Goal: Check status

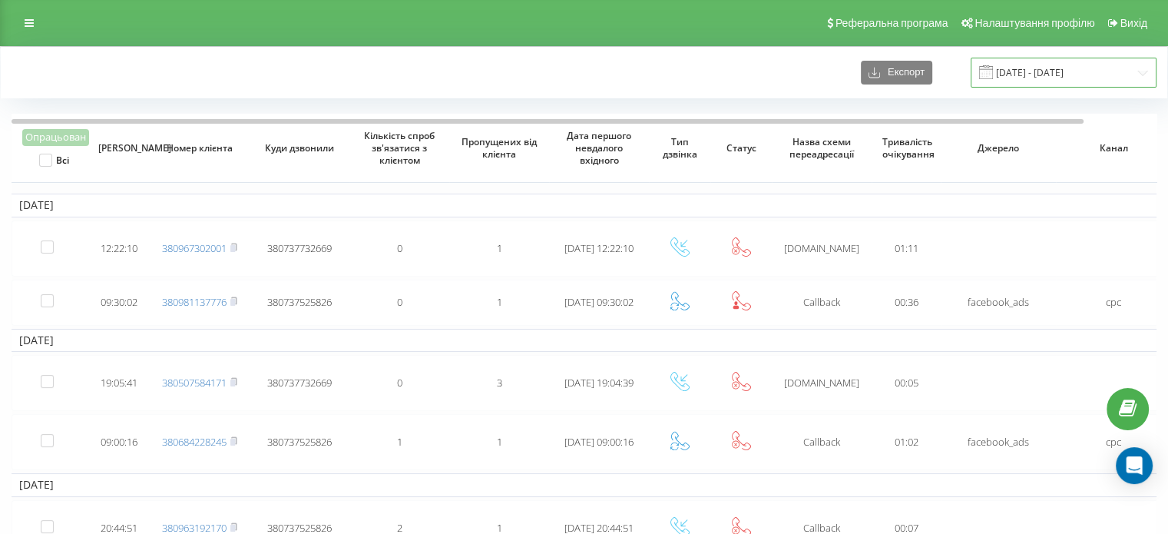
click at [1016, 83] on input "01.07.2024 - 01.08.2024" at bounding box center [1063, 73] width 186 height 30
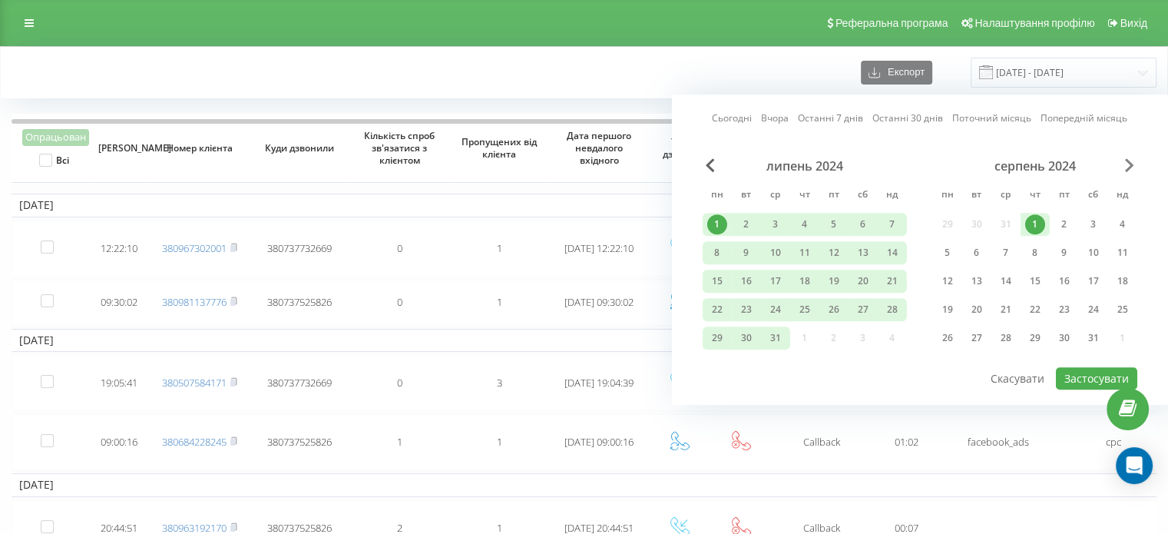
click at [1129, 162] on span "Next Month" at bounding box center [1129, 165] width 9 height 14
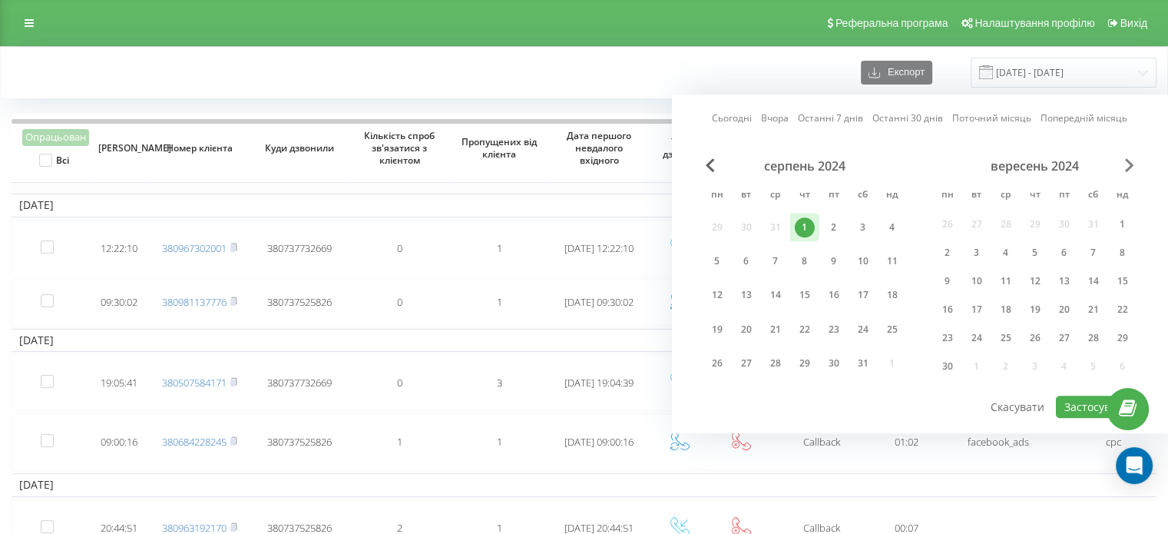
click at [1129, 162] on span "Next Month" at bounding box center [1129, 165] width 9 height 14
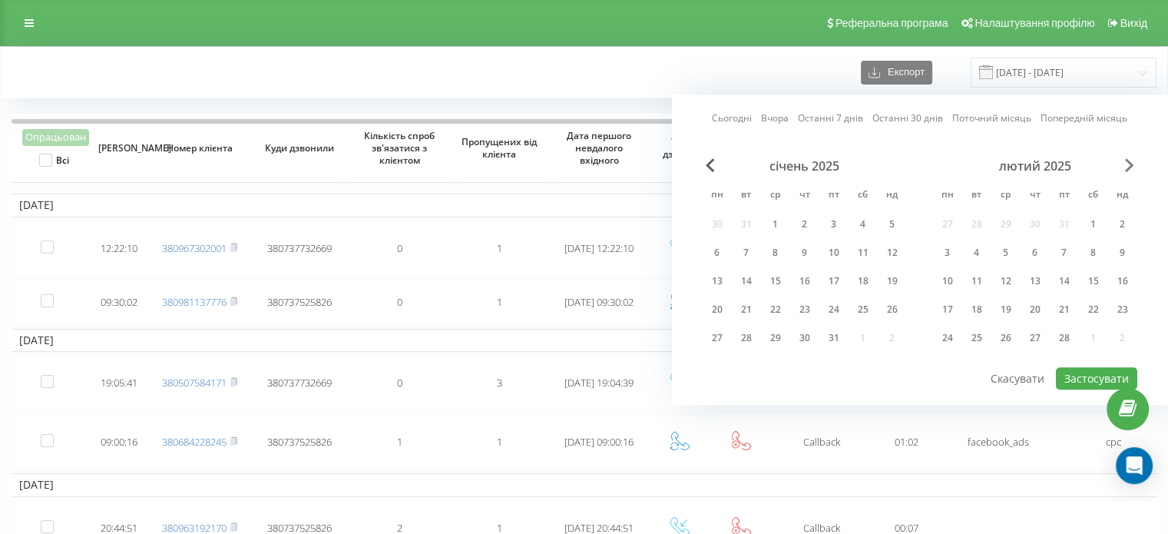
click at [1129, 162] on span "Next Month" at bounding box center [1129, 165] width 9 height 14
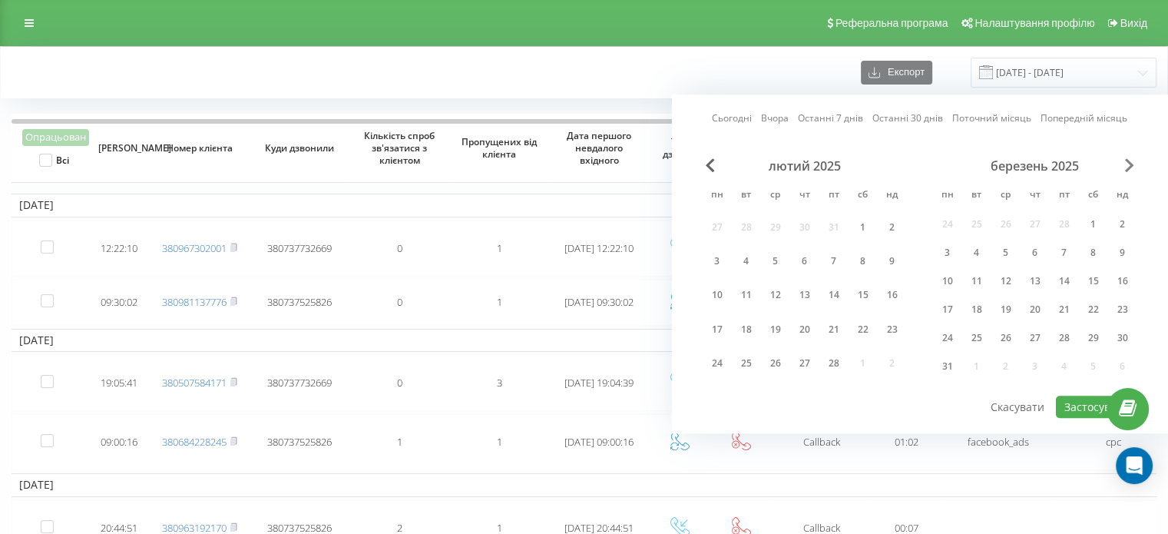
click at [1129, 162] on span "Next Month" at bounding box center [1129, 165] width 9 height 14
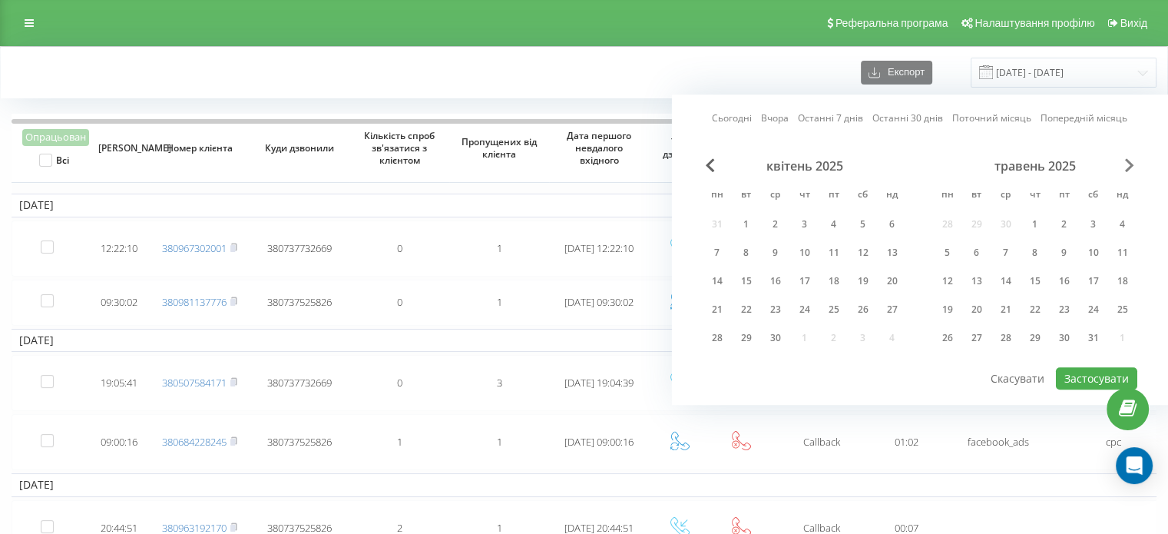
click at [1129, 162] on span "Next Month" at bounding box center [1129, 165] width 9 height 14
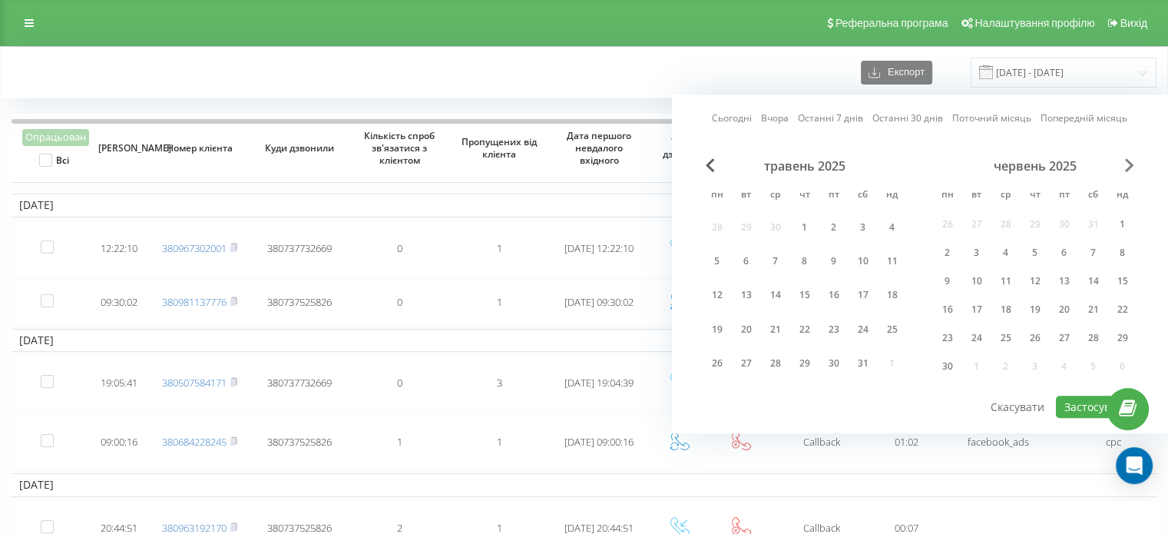
click at [1129, 162] on span "Next Month" at bounding box center [1129, 165] width 9 height 14
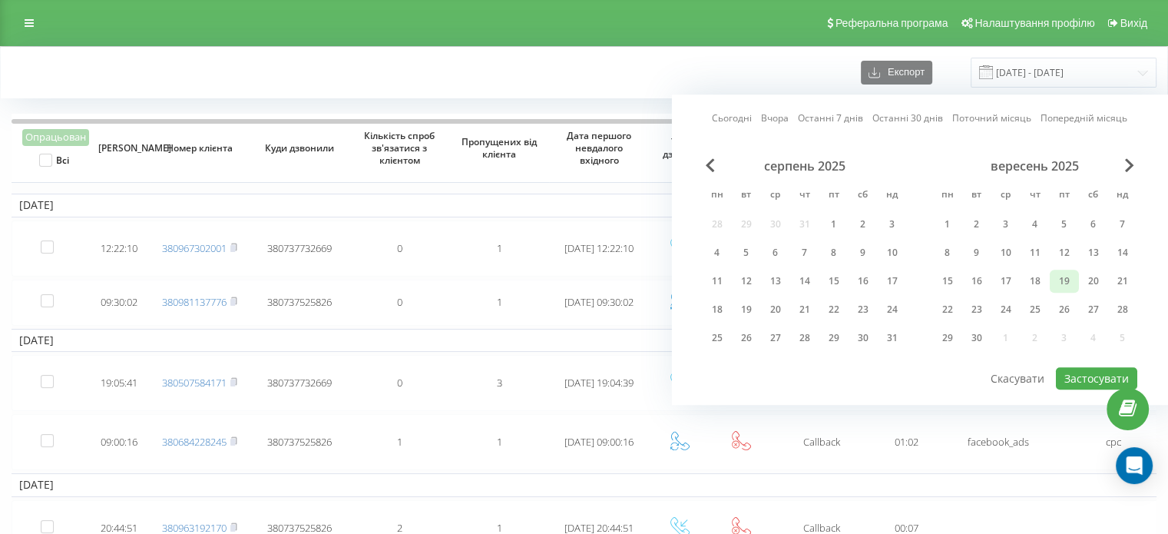
click at [1061, 278] on div "19" at bounding box center [1064, 281] width 20 height 20
click at [1117, 274] on div "21" at bounding box center [1122, 281] width 20 height 20
click at [1085, 371] on button "Застосувати" at bounding box center [1096, 378] width 81 height 22
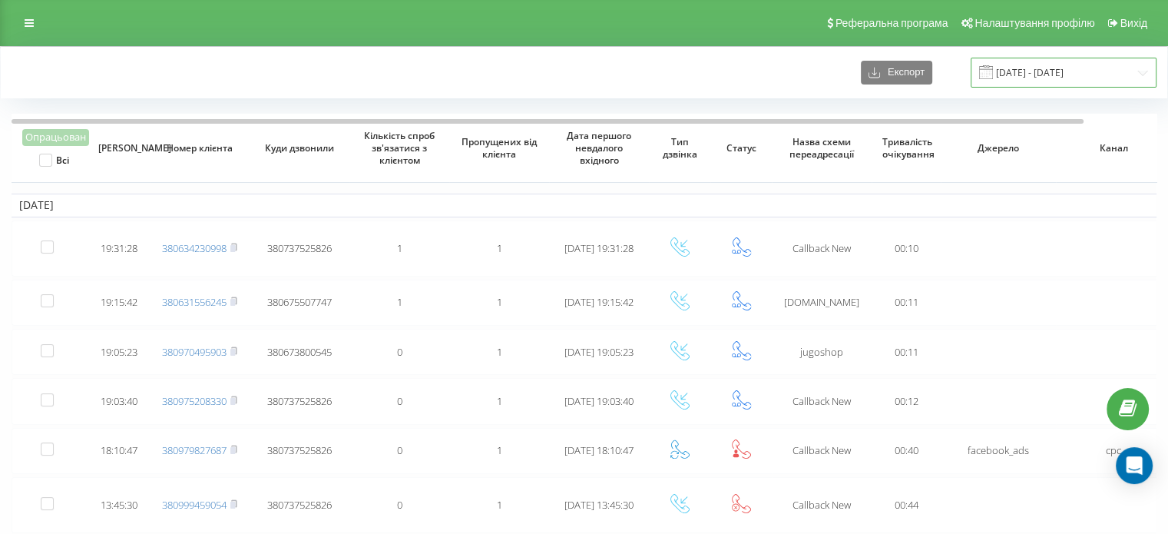
click at [1043, 76] on input "19.09.2025 - 21.09.2025" at bounding box center [1063, 73] width 186 height 30
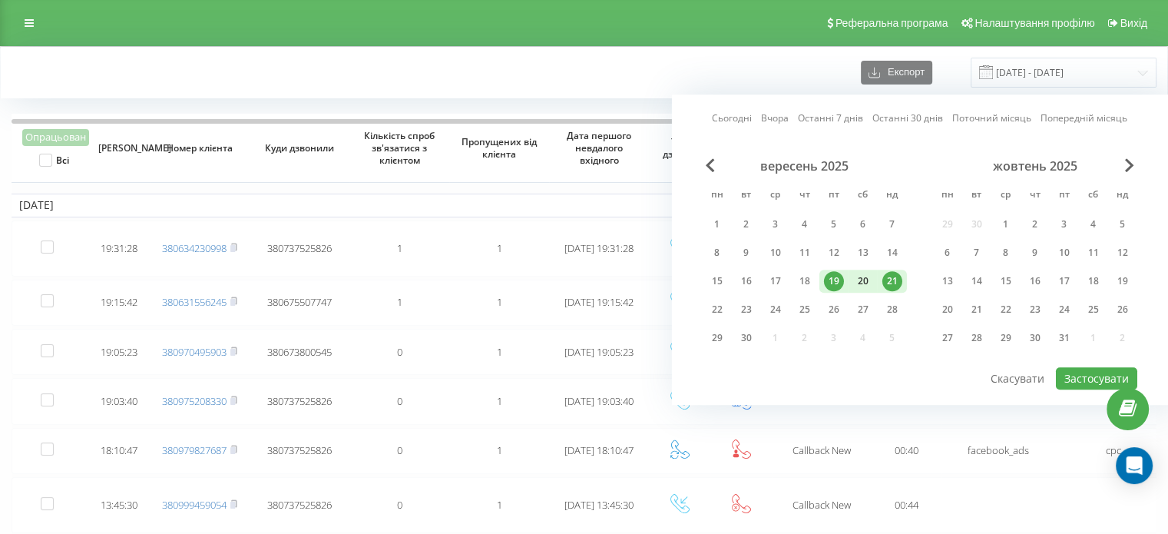
click at [863, 276] on div "20" at bounding box center [863, 281] width 20 height 20
click at [716, 306] on div "22" at bounding box center [717, 309] width 20 height 20
click at [1069, 371] on button "Застосувати" at bounding box center [1096, 378] width 81 height 22
type input "[DATE] - [DATE]"
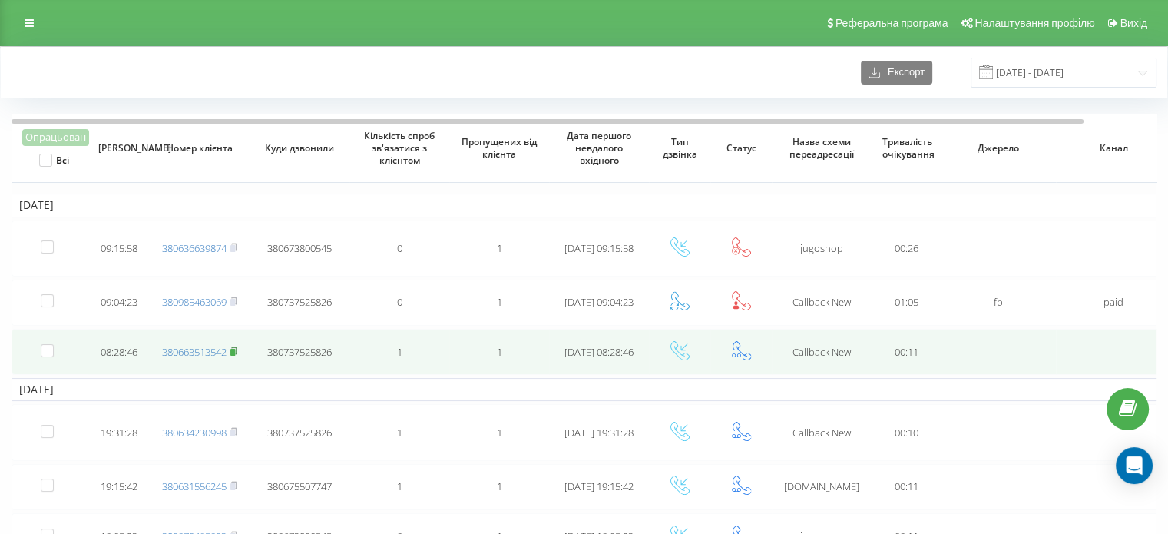
click at [234, 349] on rect at bounding box center [232, 352] width 5 height 7
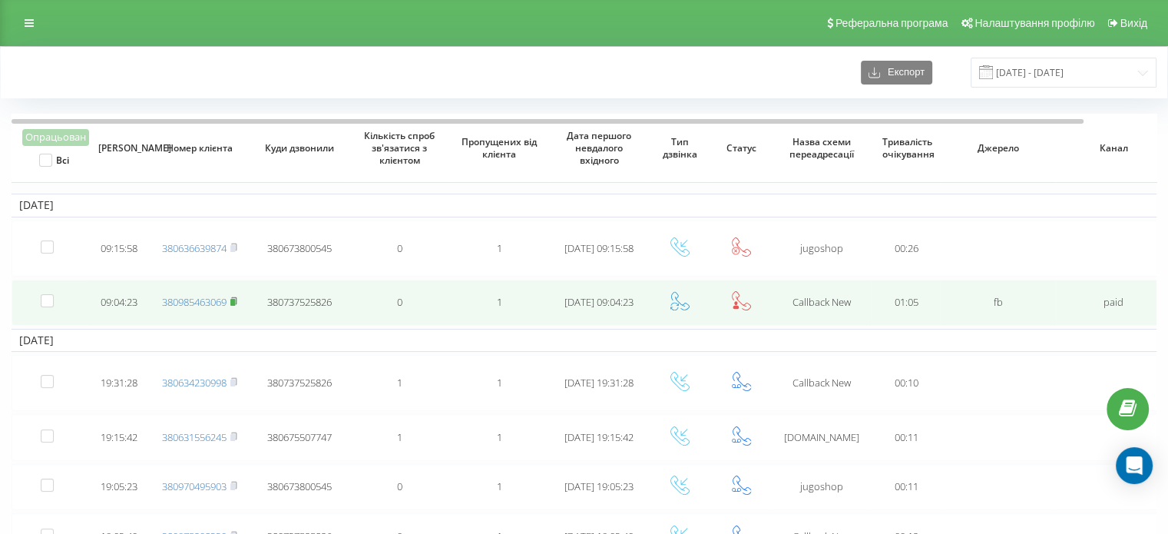
click at [234, 299] on rect at bounding box center [232, 302] width 5 height 7
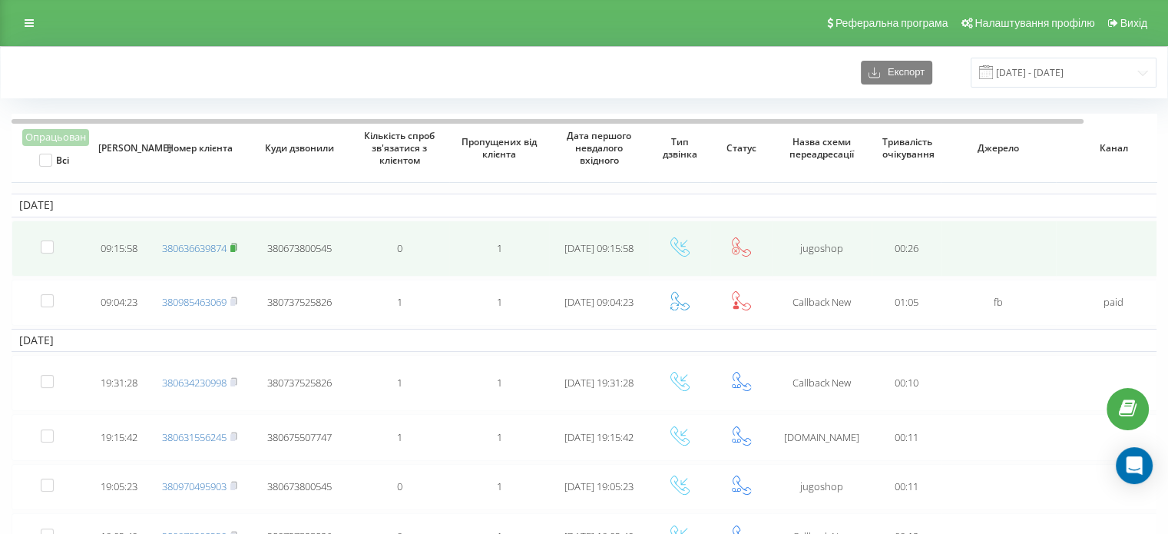
click at [235, 245] on rect at bounding box center [232, 248] width 5 height 7
